Goal: Entertainment & Leisure: Consume media (video, audio)

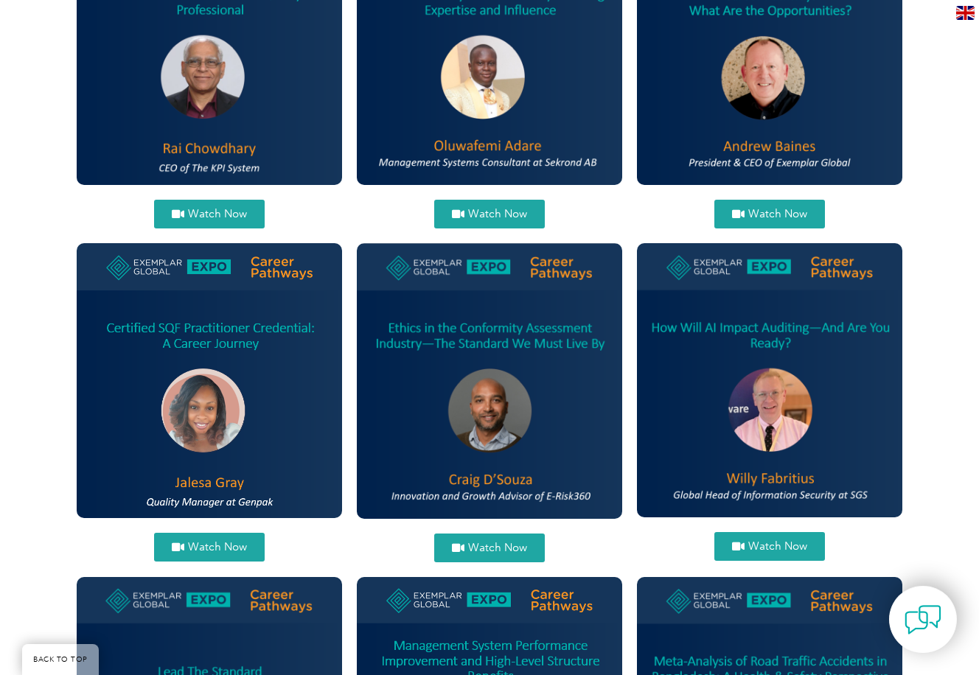
scroll to position [679, 0]
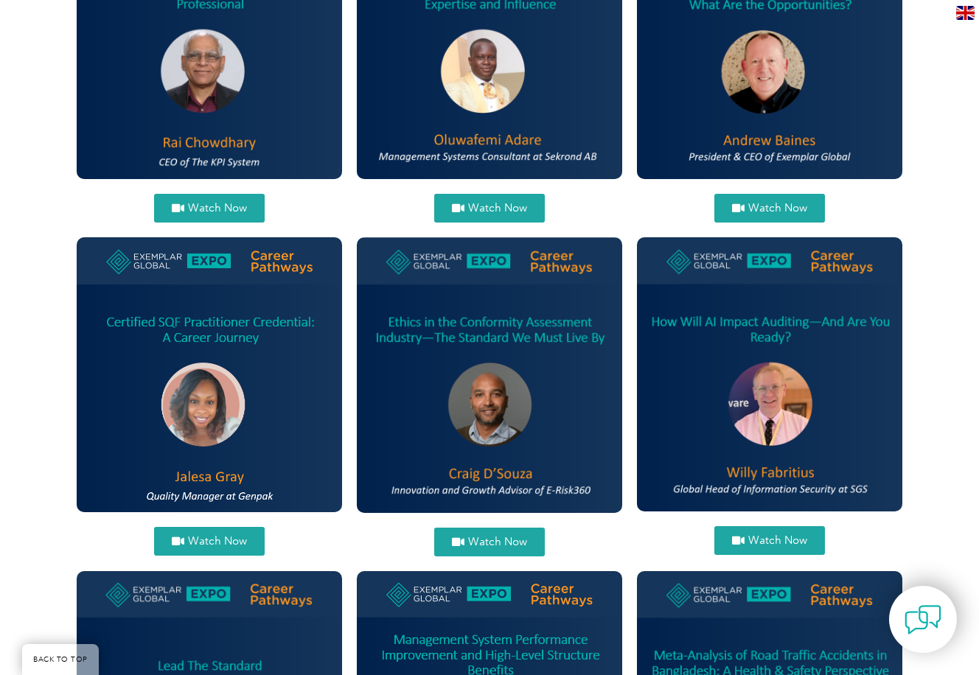
click at [769, 269] on img at bounding box center [769, 374] width 265 height 274
click at [783, 535] on span "Watch Now" at bounding box center [777, 540] width 59 height 11
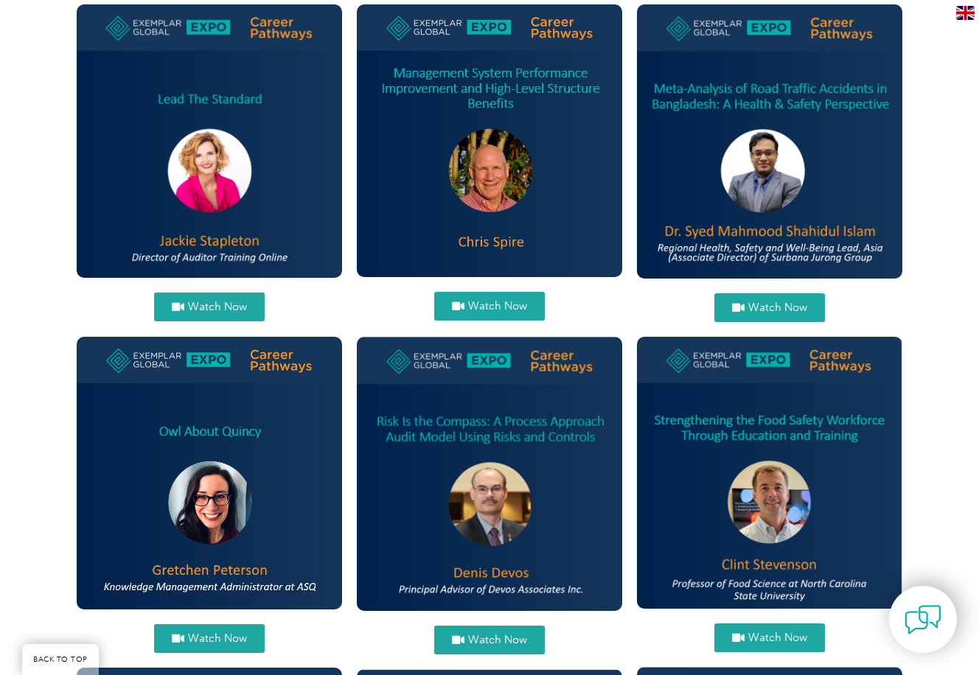
scroll to position [1251, 0]
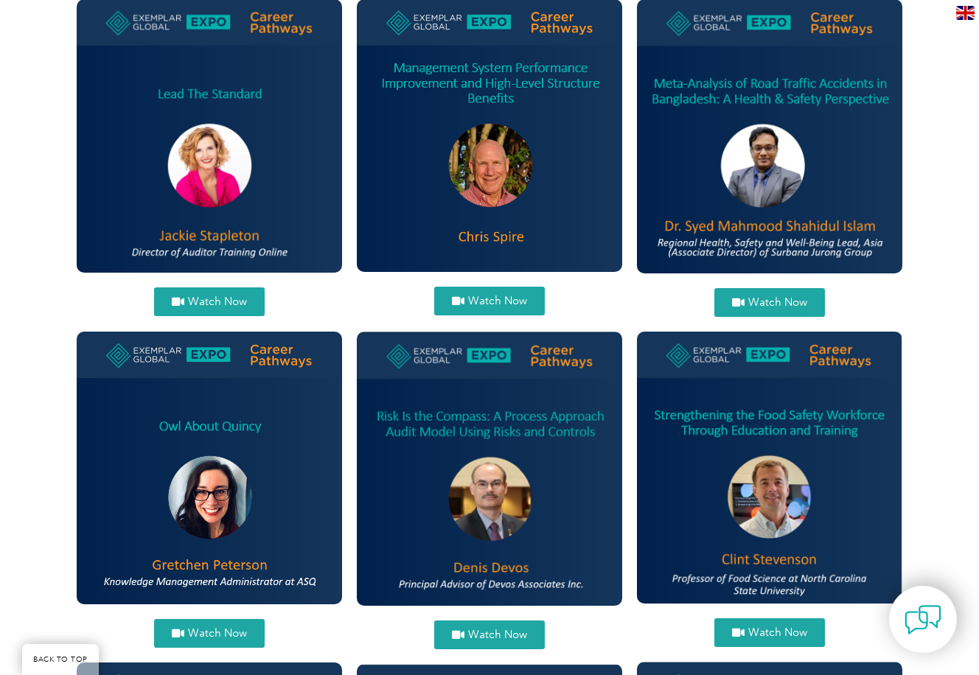
click at [194, 131] on img at bounding box center [209, 135] width 265 height 273
click at [209, 296] on span "Watch Now" at bounding box center [217, 301] width 59 height 11
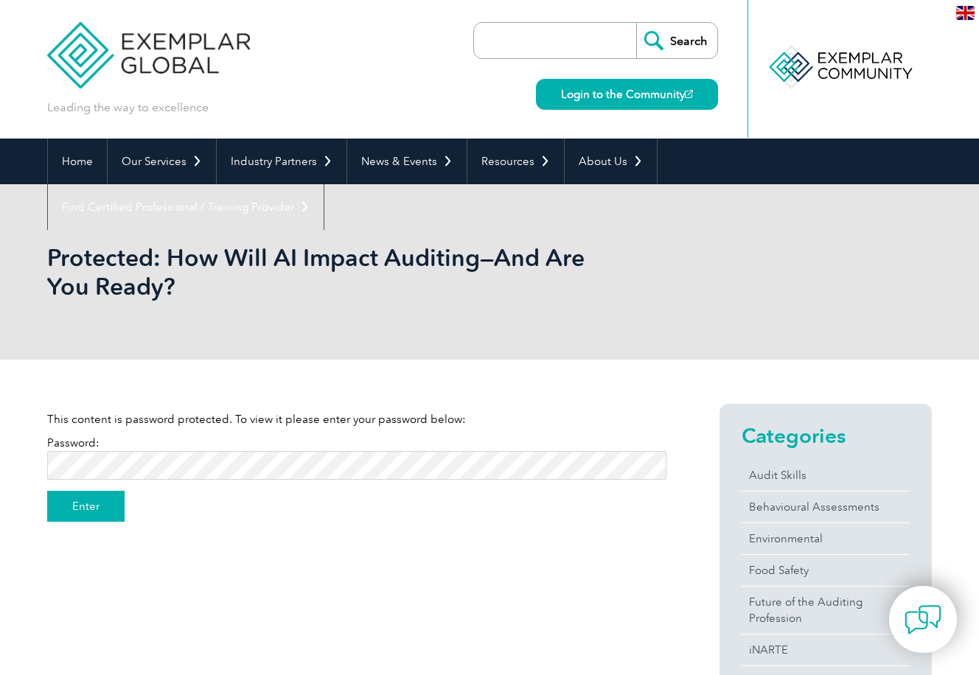
click at [96, 511] on input "Enter" at bounding box center [85, 506] width 77 height 31
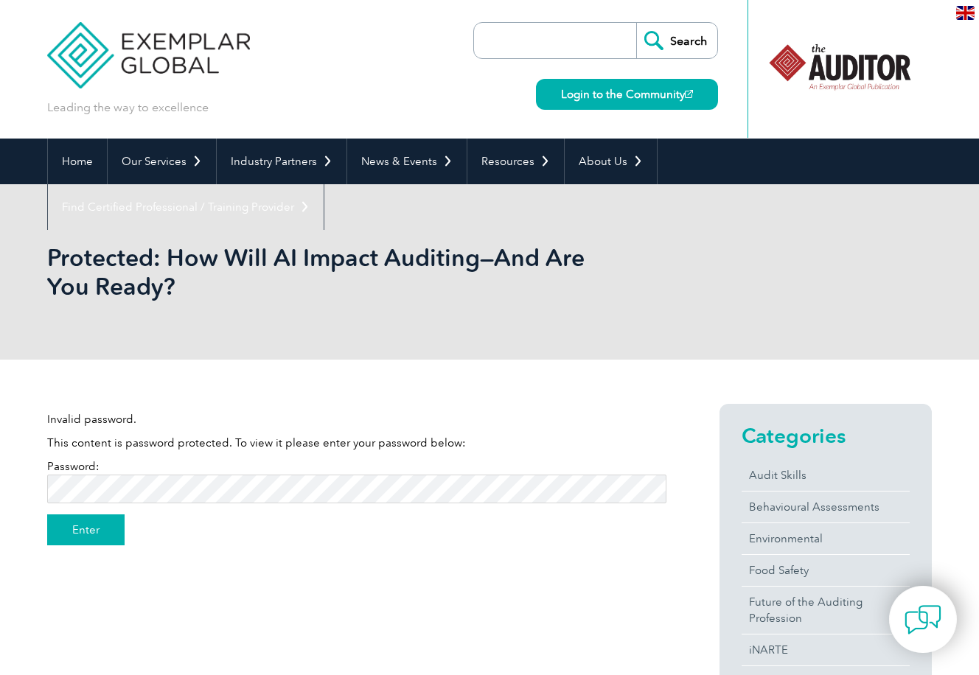
click at [57, 534] on input "Enter" at bounding box center [85, 529] width 77 height 31
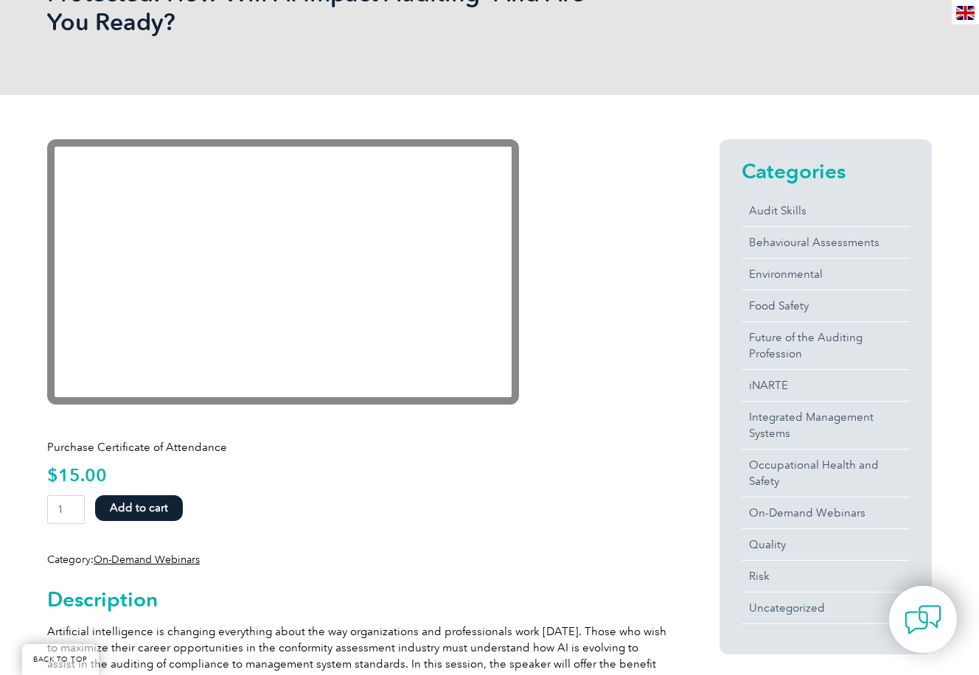
scroll to position [268, 0]
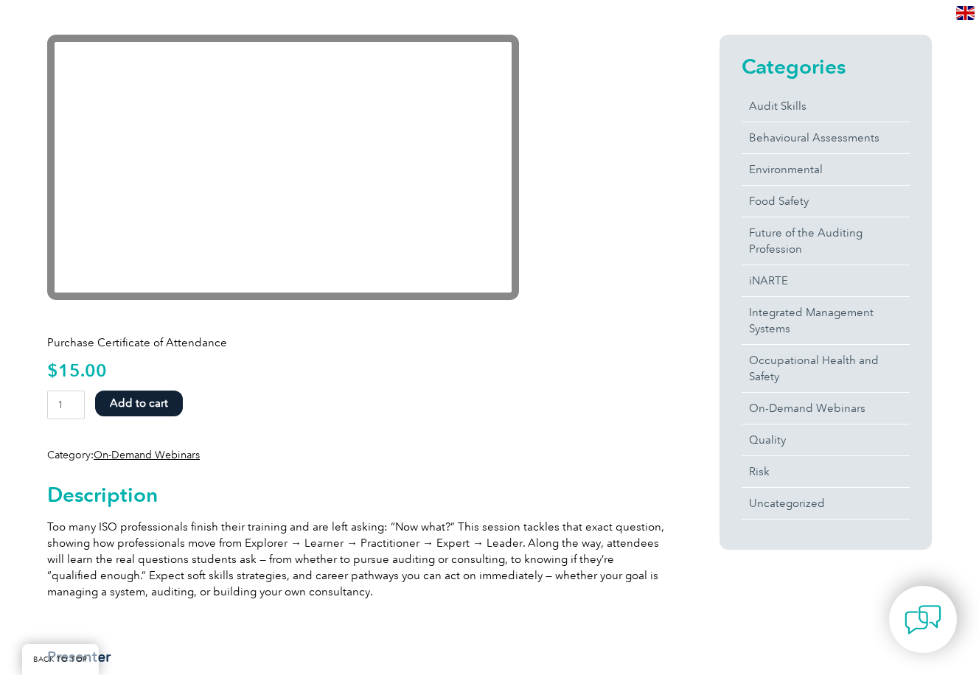
scroll to position [350, 0]
